Goal: Transaction & Acquisition: Book appointment/travel/reservation

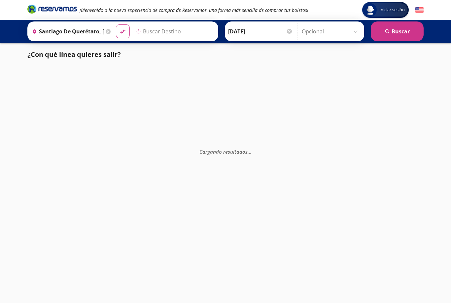
type input "[GEOGRAPHIC_DATA], [GEOGRAPHIC_DATA]"
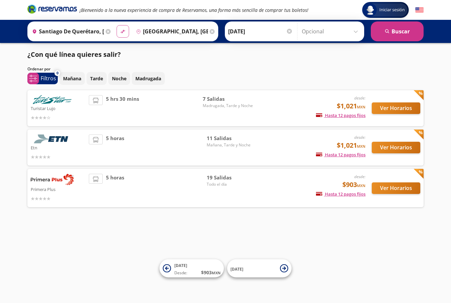
click at [126, 29] on icon "material-symbols:compare-arrows-rounded" at bounding box center [123, 31] width 6 height 6
type input "[GEOGRAPHIC_DATA], [GEOGRAPHIC_DATA]"
type input "Santiago de Querétaro, [GEOGRAPHIC_DATA]"
click at [126, 29] on icon "material-symbols:compare-arrows-rounded" at bounding box center [123, 31] width 6 height 6
type input "Santiago de Querétaro, [GEOGRAPHIC_DATA]"
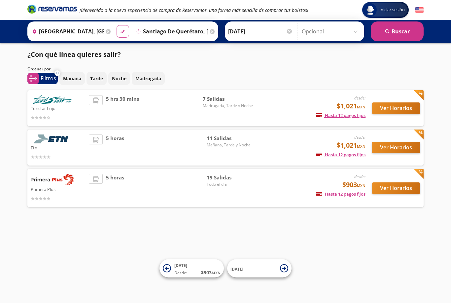
type input "[GEOGRAPHIC_DATA], [GEOGRAPHIC_DATA]"
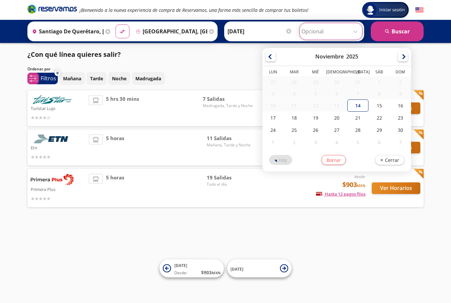
click at [354, 31] on input "Opcional" at bounding box center [330, 31] width 59 height 17
click at [284, 117] on div "17" at bounding box center [272, 118] width 21 height 12
type input "[DATE]"
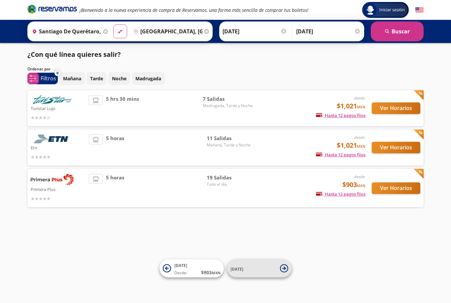
click at [252, 265] on span "[DATE]" at bounding box center [253, 268] width 46 height 8
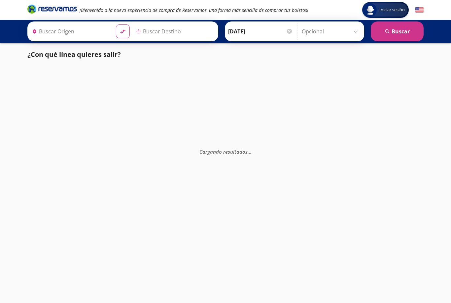
type input "Santiago de Querétaro, [GEOGRAPHIC_DATA]"
type input "[GEOGRAPHIC_DATA], [GEOGRAPHIC_DATA]"
